Goal: Information Seeking & Learning: Learn about a topic

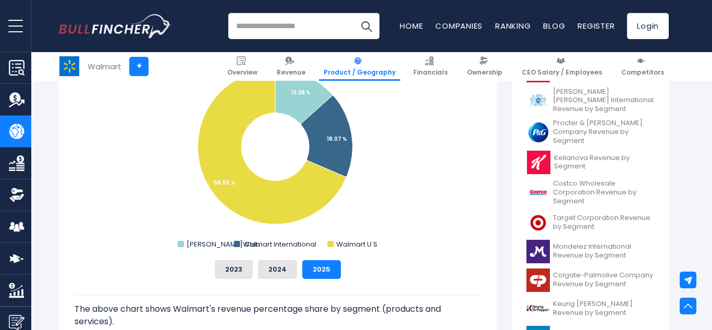
scroll to position [325, 0]
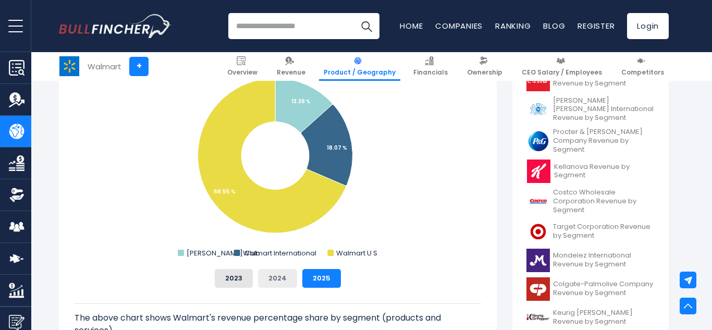
click at [281, 283] on button "2024" at bounding box center [277, 278] width 39 height 19
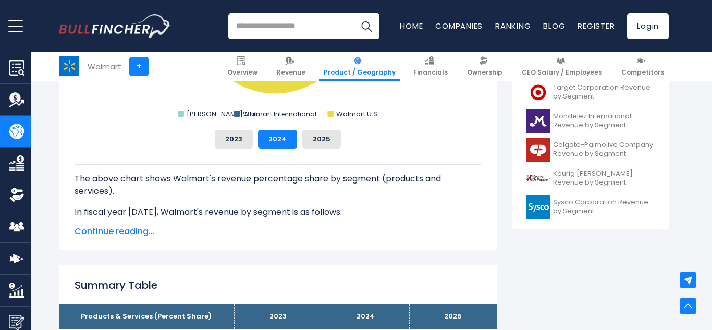
scroll to position [441, 0]
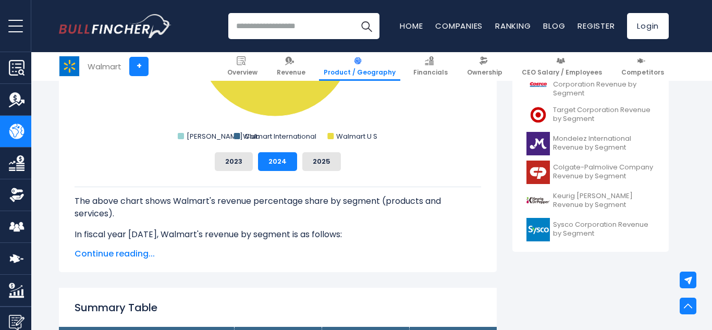
click at [114, 257] on span "Continue reading..." at bounding box center [278, 254] width 406 height 13
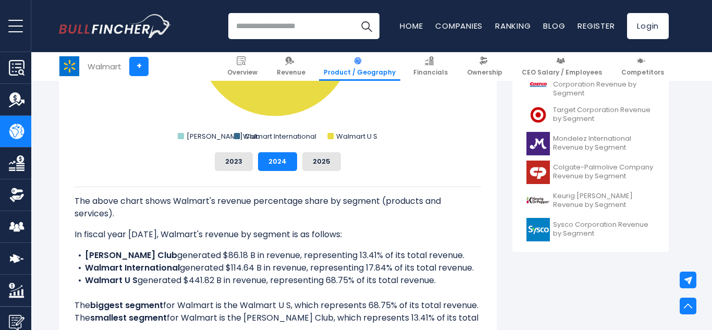
click at [146, 256] on li "[PERSON_NAME] Club generated $86.18 B in revenue, representing 13.41% of its to…" at bounding box center [278, 255] width 406 height 13
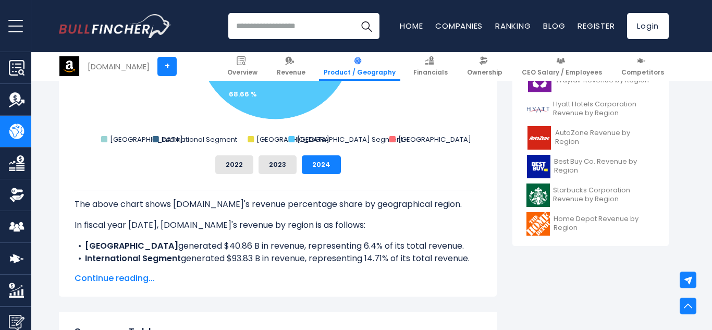
scroll to position [460, 0]
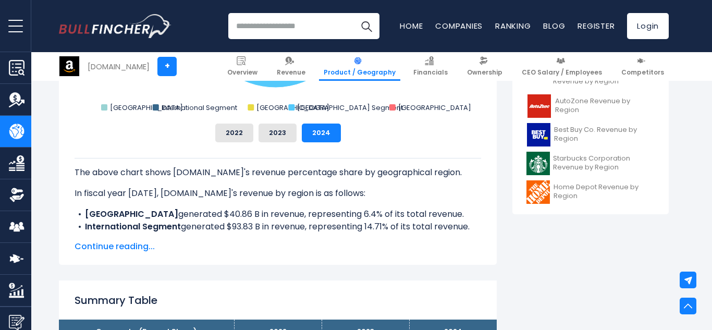
click at [127, 246] on span "Continue reading..." at bounding box center [278, 246] width 406 height 13
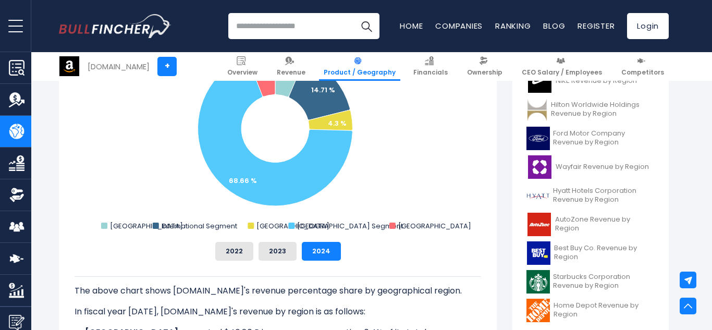
scroll to position [355, 0]
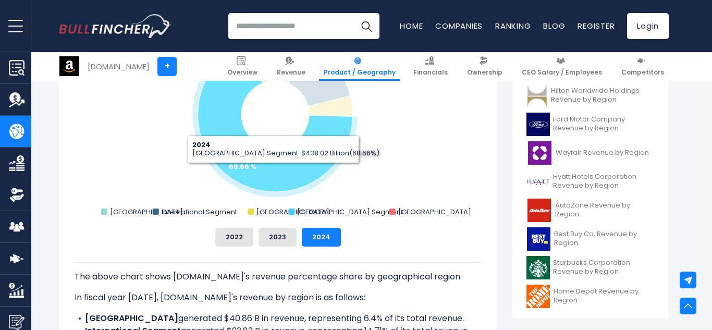
click at [274, 171] on icon "Amazon.com's Revenue Share by Region" at bounding box center [274, 117] width 155 height 149
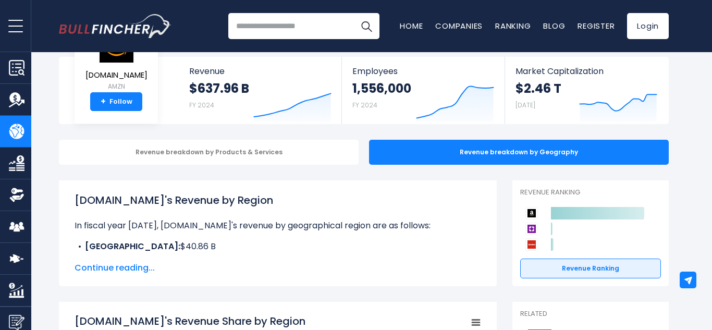
scroll to position [0, 0]
